Goal: Transaction & Acquisition: Purchase product/service

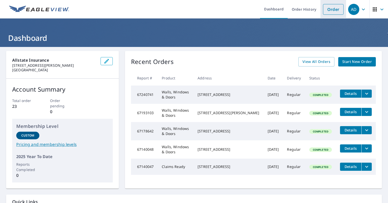
click at [328, 15] on li "Order" at bounding box center [333, 9] width 26 height 19
click at [328, 9] on link "Order" at bounding box center [333, 9] width 21 height 11
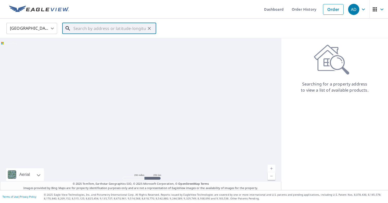
click at [133, 29] on input "text" at bounding box center [109, 28] width 72 height 14
paste input "2095 S WOODSHIRE DR"
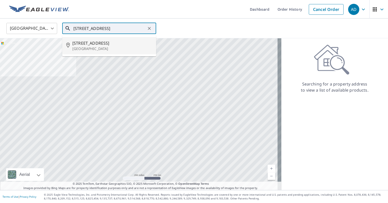
click at [121, 45] on span "[STREET_ADDRESS]" at bounding box center [112, 43] width 80 height 6
type input "2095 S Woodshire Dr New Berlin, WI 53151"
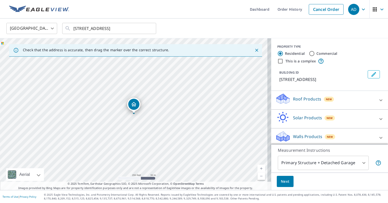
scroll to position [8, 0]
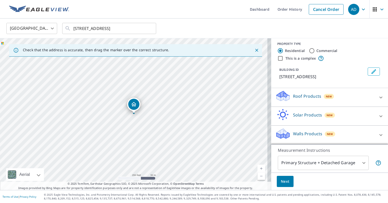
click at [318, 94] on div "Roof Products New" at bounding box center [325, 97] width 100 height 14
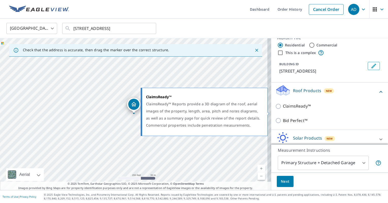
click at [298, 109] on p "ClaimsReady™" at bounding box center [297, 106] width 28 height 6
click at [283, 109] on input "ClaimsReady™" at bounding box center [279, 106] width 8 height 6
checkbox input "true"
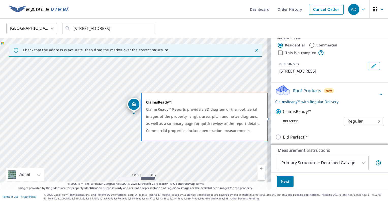
scroll to position [54, 0]
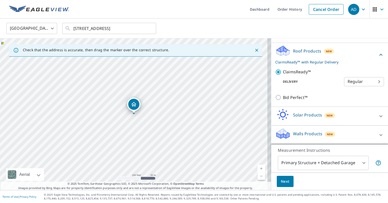
click at [282, 184] on span "Next" at bounding box center [285, 181] width 9 height 6
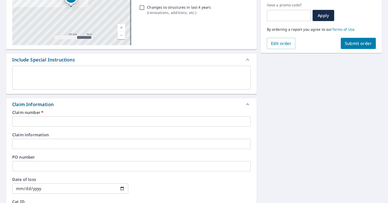
scroll to position [87, 0]
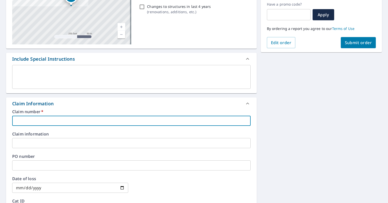
click at [72, 122] on input "text" at bounding box center [131, 121] width 238 height 10
paste input "0804380848"
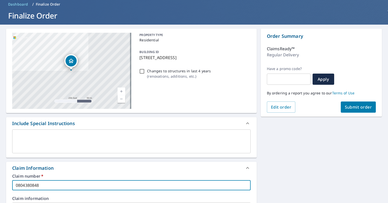
scroll to position [0, 0]
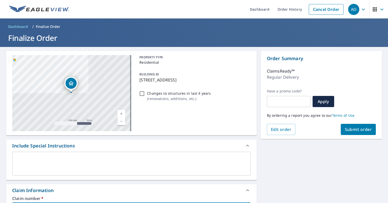
type input "0804380848"
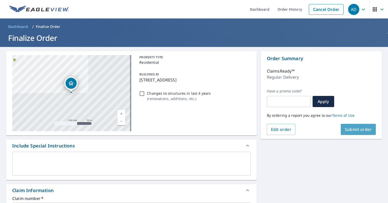
click at [366, 135] on button "Submit order" at bounding box center [358, 129] width 35 height 11
